Goal: Task Accomplishment & Management: Use online tool/utility

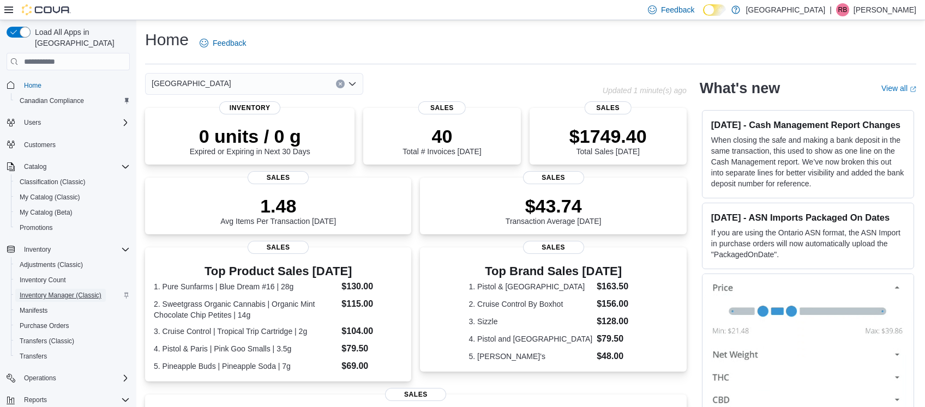
click at [49, 291] on span "Inventory Manager (Classic)" at bounding box center [61, 295] width 82 height 9
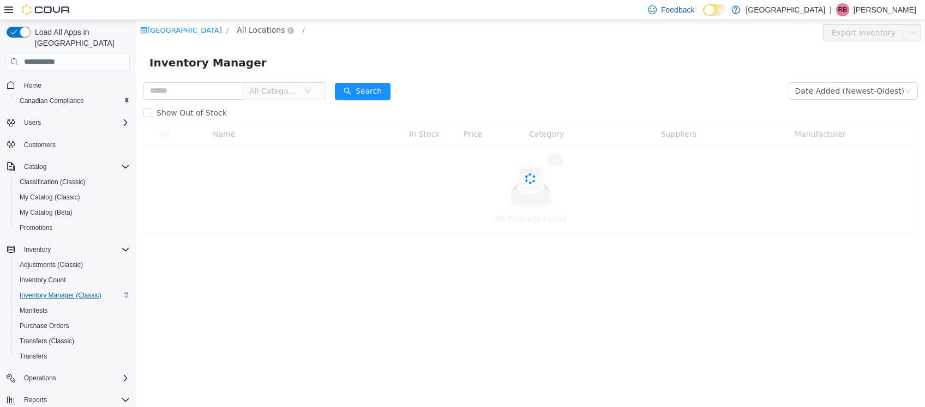
click at [280, 31] on span "All Locations" at bounding box center [261, 30] width 48 height 12
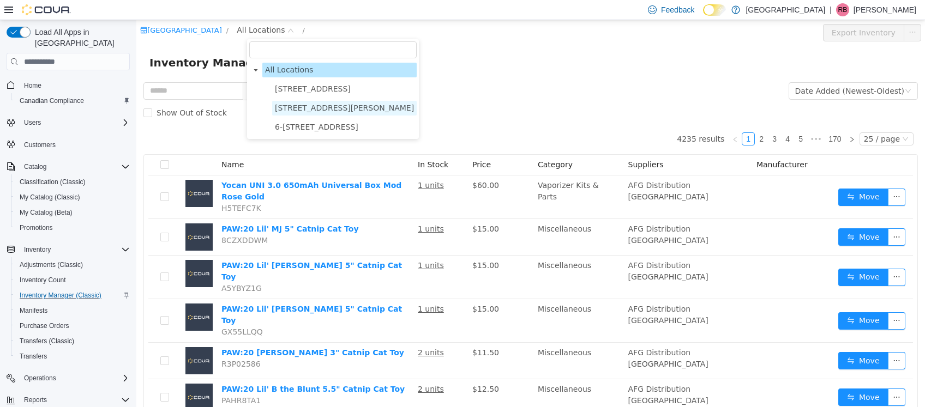
click at [309, 106] on span "3541 Cobble Hill Rd" at bounding box center [344, 108] width 139 height 9
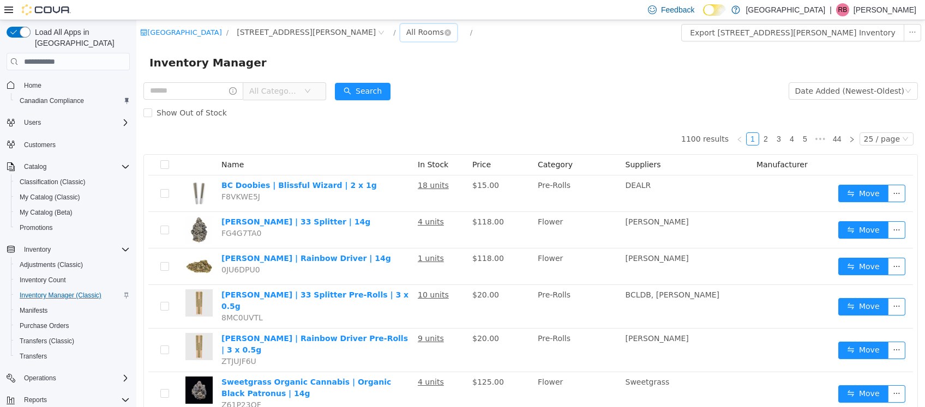
click at [406, 32] on div "All Rooms" at bounding box center [425, 32] width 38 height 16
click at [370, 85] on li "Vault" at bounding box center [375, 89] width 65 height 17
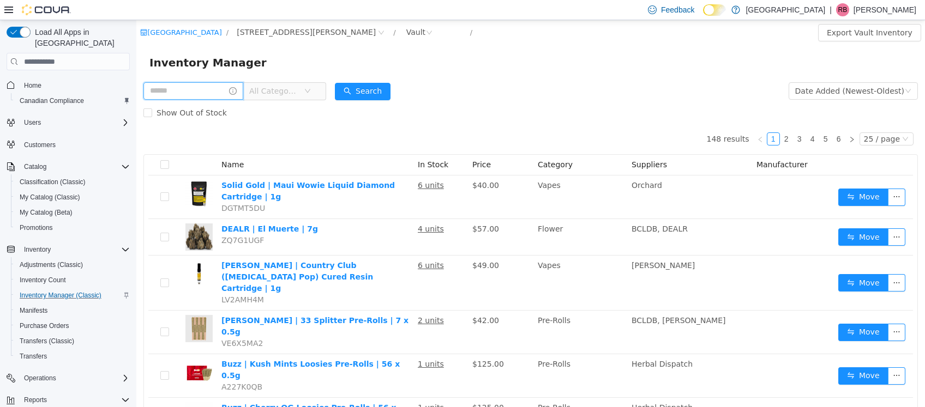
click at [188, 92] on input "text" at bounding box center [193, 90] width 100 height 17
type input "****"
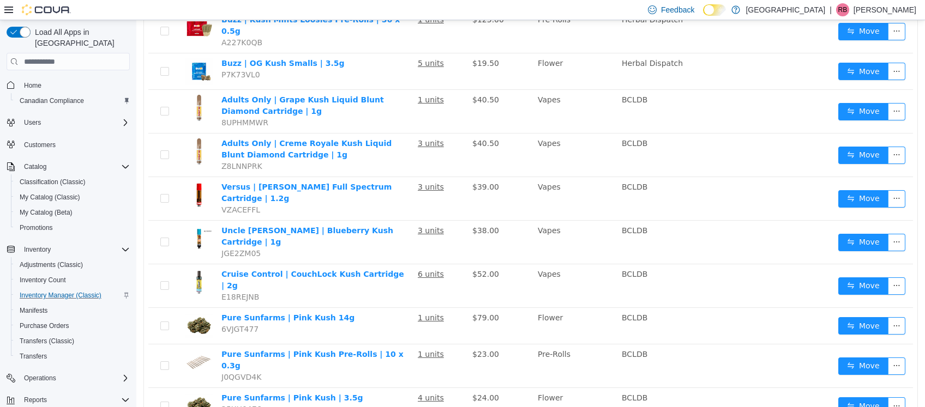
scroll to position [177, 0]
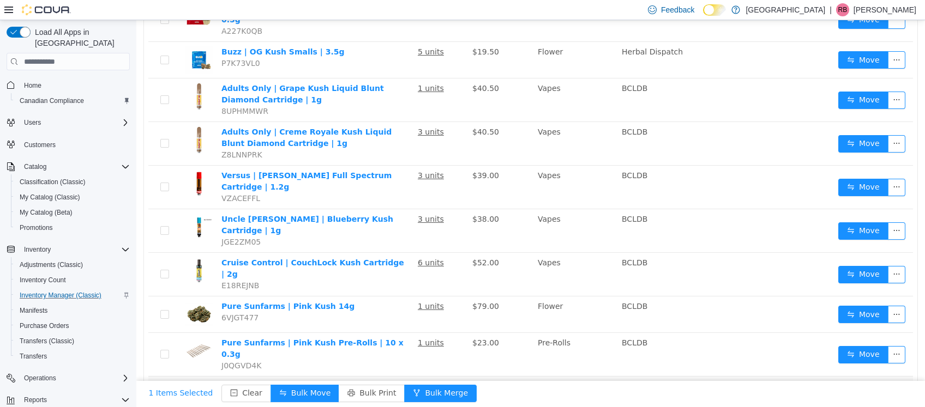
click at [865, 386] on button "Move" at bounding box center [863, 394] width 50 height 17
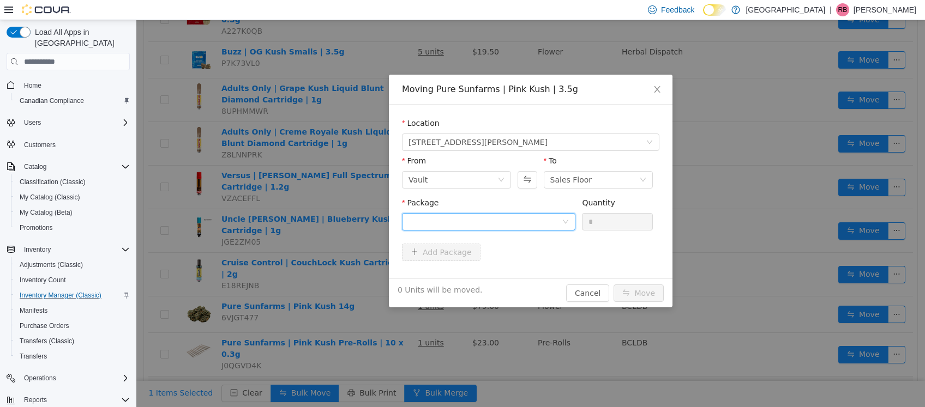
click at [526, 225] on div at bounding box center [485, 222] width 153 height 16
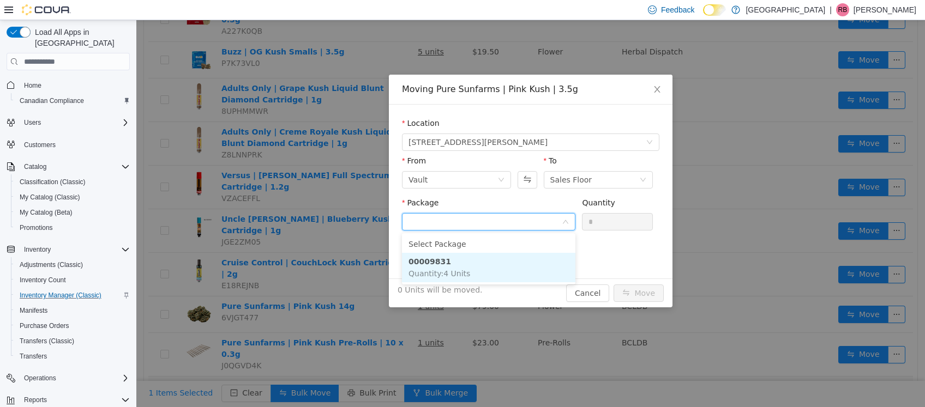
click at [452, 256] on li "00009831 Quantity : 4 Units" at bounding box center [488, 267] width 173 height 29
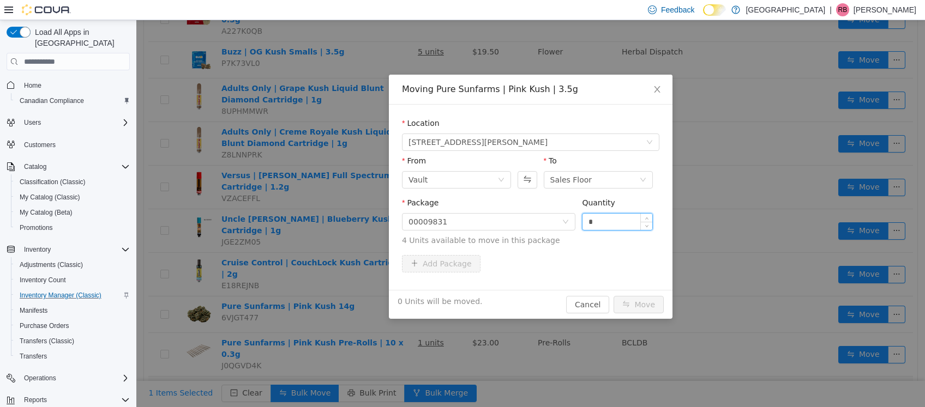
click at [624, 216] on input "*" at bounding box center [618, 222] width 70 height 16
type input "*"
click at [636, 303] on button "Move" at bounding box center [639, 304] width 50 height 17
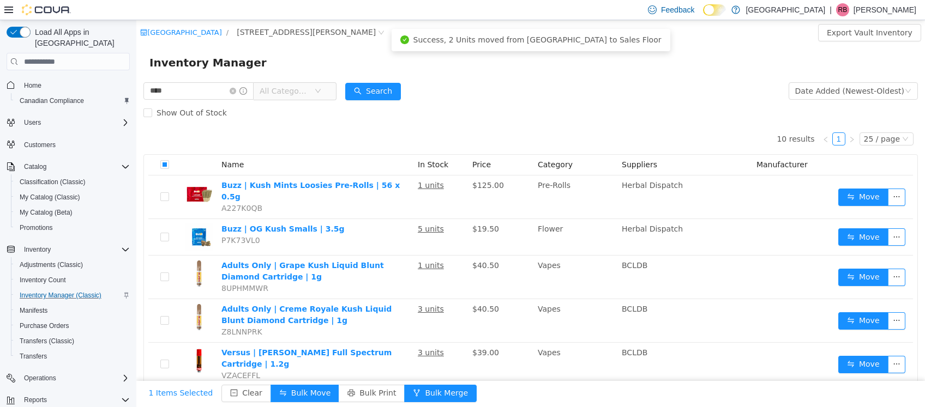
scroll to position [1, 0]
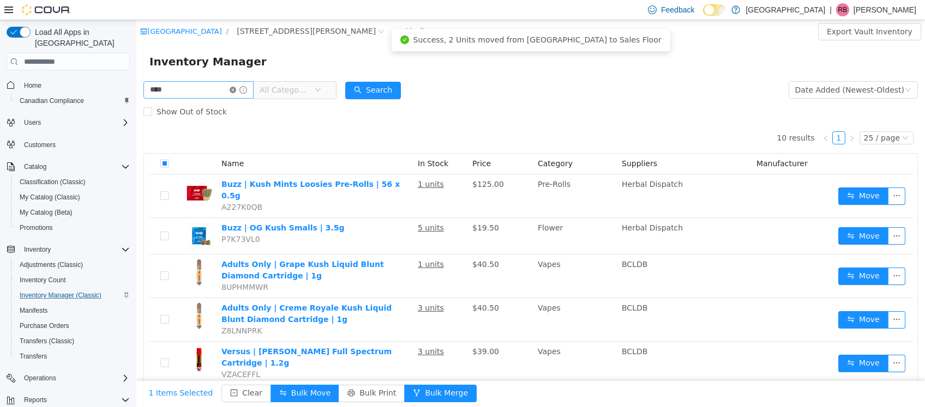
click at [236, 89] on icon "icon: close-circle" at bounding box center [233, 90] width 7 height 7
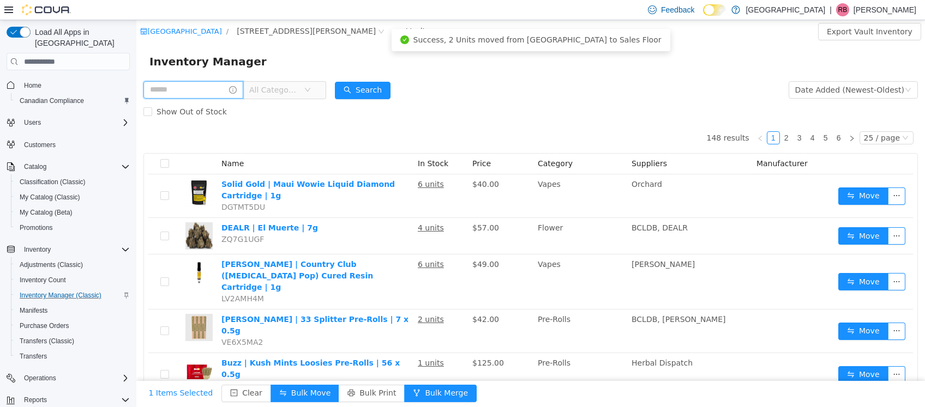
click at [181, 93] on input "text" at bounding box center [193, 89] width 100 height 17
type input "*****"
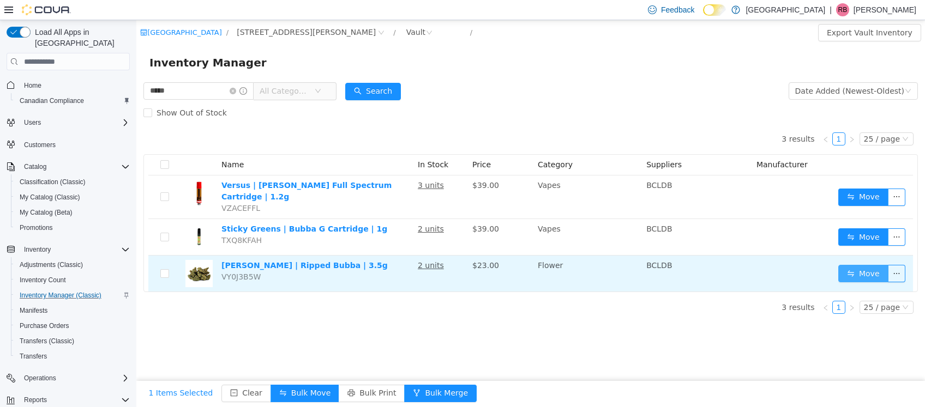
click at [863, 265] on button "Move" at bounding box center [863, 273] width 50 height 17
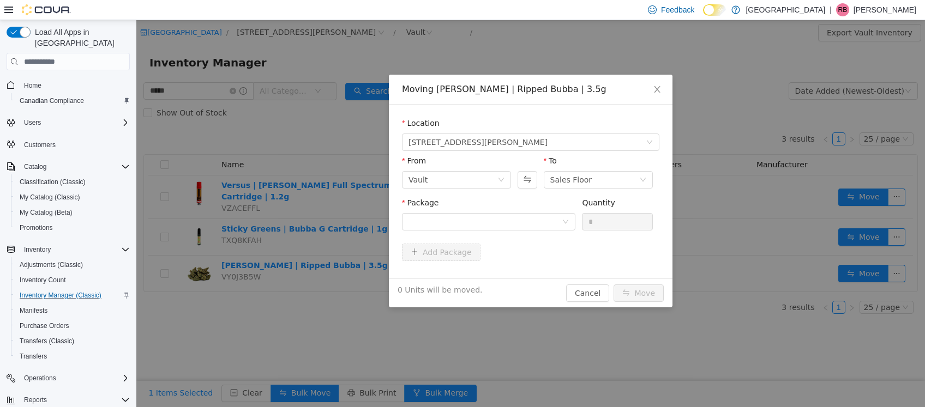
click at [542, 232] on div "Package" at bounding box center [488, 216] width 173 height 38
drag, startPoint x: 538, startPoint y: 224, endPoint x: 519, endPoint y: 225, distance: 19.1
click at [519, 225] on div at bounding box center [485, 222] width 153 height 16
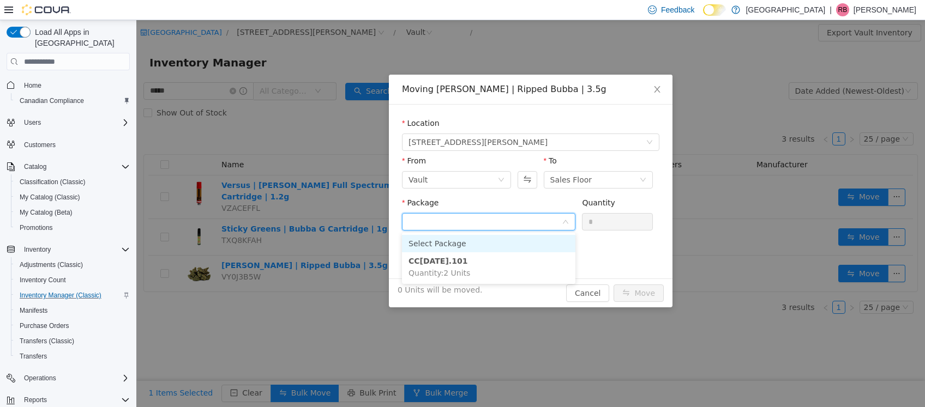
click at [519, 225] on input "Package" at bounding box center [485, 223] width 153 height 16
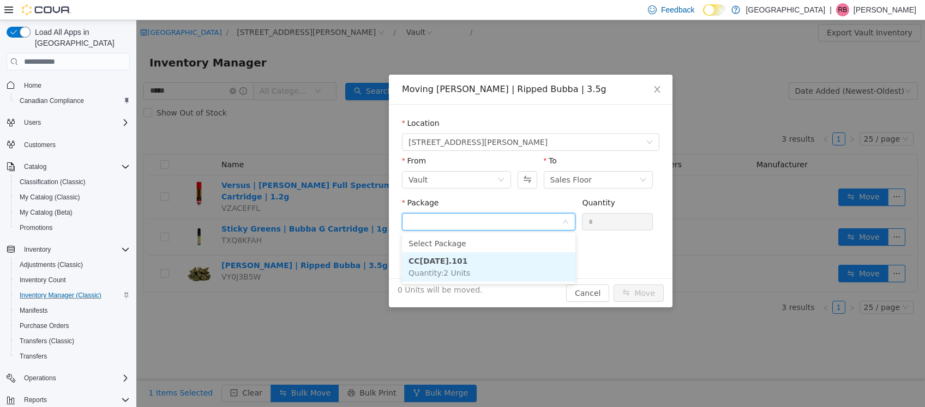
click at [454, 261] on strong "CC16SEP2025.101" at bounding box center [438, 261] width 59 height 9
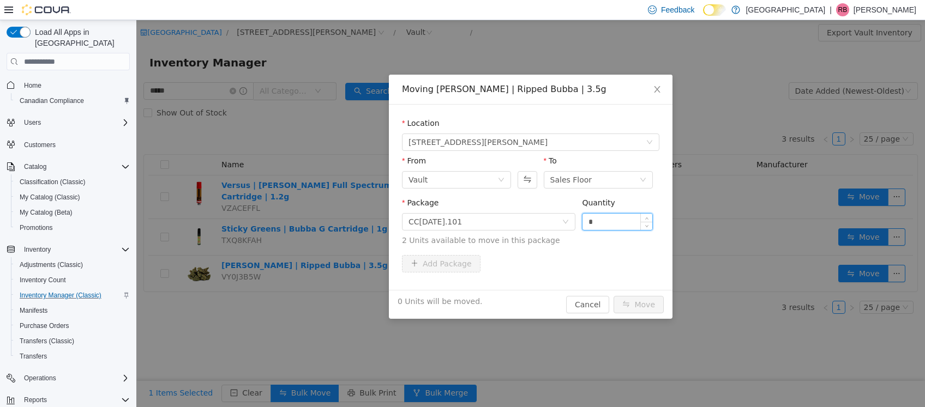
click at [618, 219] on input "*" at bounding box center [618, 222] width 70 height 16
type input "*"
click at [632, 303] on button "Move" at bounding box center [639, 304] width 50 height 17
